Goal: Find specific page/section: Find specific page/section

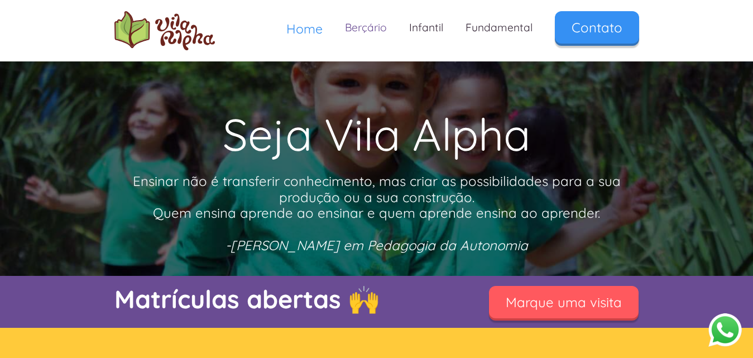
click at [383, 27] on link "Berçário" at bounding box center [366, 27] width 64 height 33
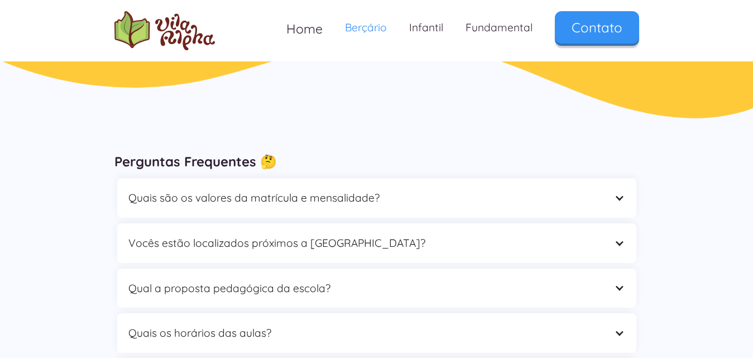
scroll to position [1785, 0]
click at [611, 201] on div "Quais são os valores da matrícula e mensalidade?" at bounding box center [376, 197] width 519 height 40
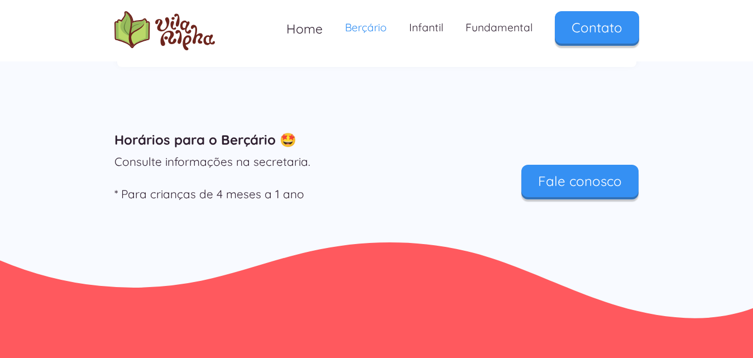
scroll to position [2399, 0]
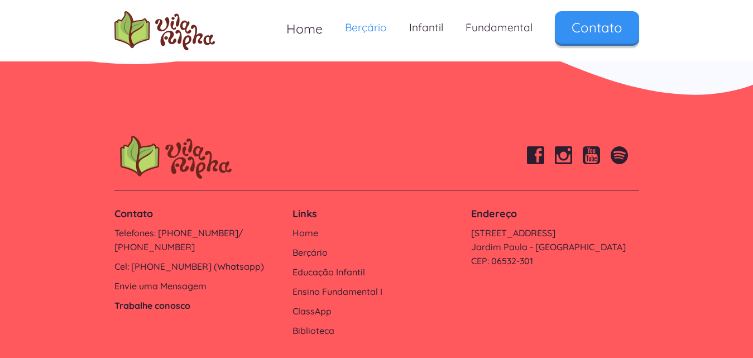
click at [180, 298] on link "Trabalhe conosco" at bounding box center [197, 305] width 167 height 14
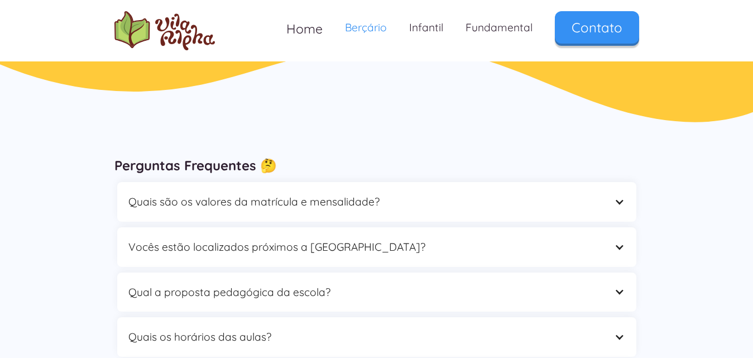
scroll to position [1558, 0]
